Goal: Find specific page/section: Find specific page/section

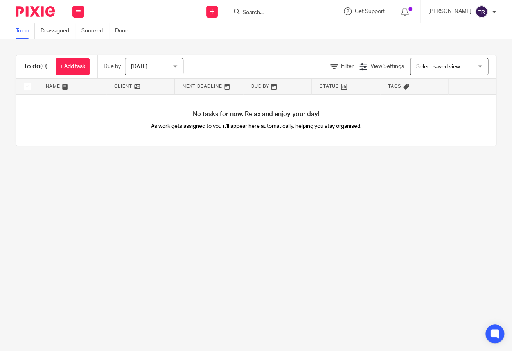
click at [266, 5] on div at bounding box center [281, 11] width 110 height 23
click at [273, 8] on form at bounding box center [283, 12] width 83 height 10
click at [279, 16] on div at bounding box center [281, 11] width 110 height 23
click at [288, 5] on div at bounding box center [281, 11] width 110 height 23
click at [268, 10] on input "Search" at bounding box center [277, 12] width 70 height 7
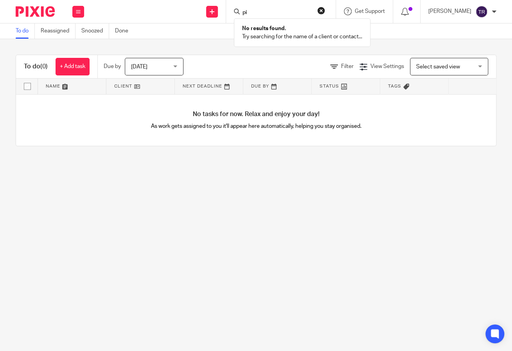
type input "p"
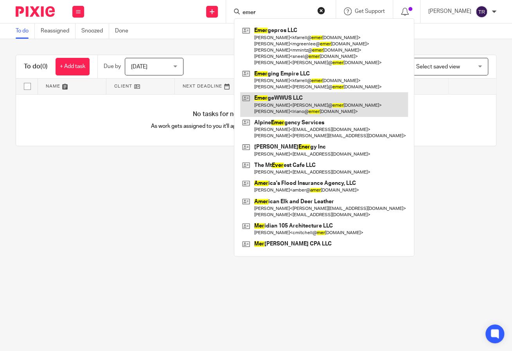
type input "emer"
click at [360, 100] on link at bounding box center [324, 104] width 168 height 24
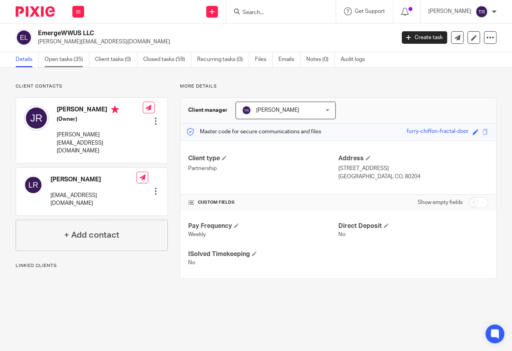
click at [64, 59] on link "Open tasks (35)" at bounding box center [67, 59] width 45 height 15
